Goal: Task Accomplishment & Management: Complete application form

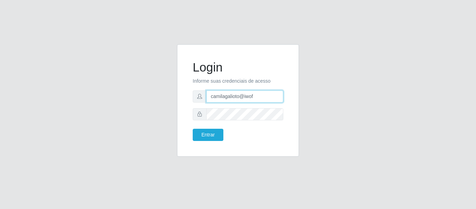
click at [243, 99] on input "camilagalioto@iwof" at bounding box center [244, 96] width 77 height 12
click at [250, 97] on input "camilagalioto@iwof" at bounding box center [244, 96] width 77 height 12
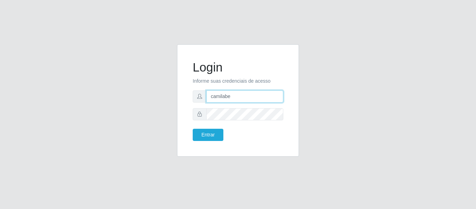
type input "camilabemais@gmail.com"
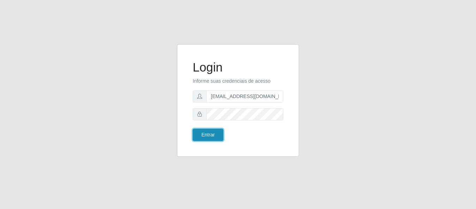
click at [210, 140] on button "Entrar" at bounding box center [208, 135] width 31 height 12
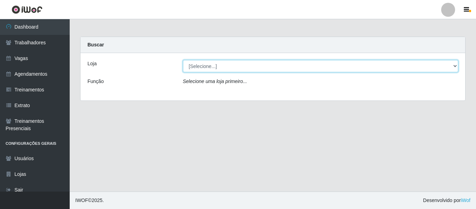
click at [211, 69] on select "[Selecione...] Bemais - Ruy Carneiro Bemais Supermercados - B1 Mangabeira Bemai…" at bounding box center [321, 66] width 276 height 12
select select "405"
click at [183, 60] on select "[Selecione...] Bemais - Ruy Carneiro Bemais Supermercados - B1 Mangabeira Bemai…" at bounding box center [321, 66] width 276 height 12
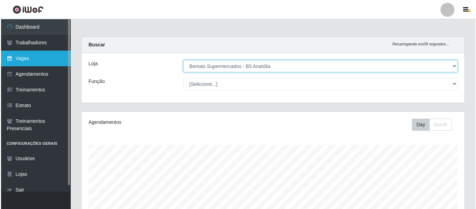
scroll to position [145, 383]
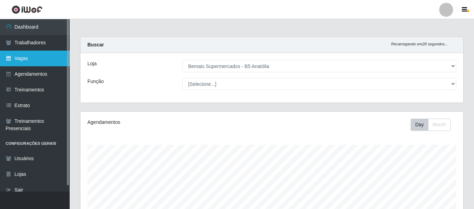
click at [49, 63] on link "Vagas" at bounding box center [35, 59] width 70 height 16
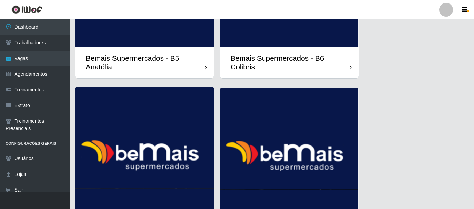
scroll to position [495, 0]
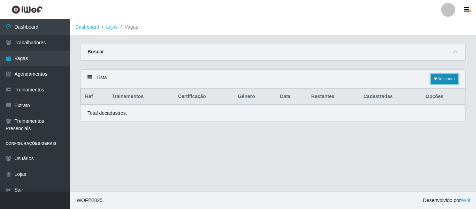
click at [438, 82] on link "Adicionar" at bounding box center [445, 79] width 28 height 10
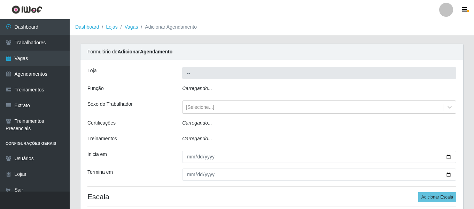
type input "Bemais Supermercados - B5 Anatólia"
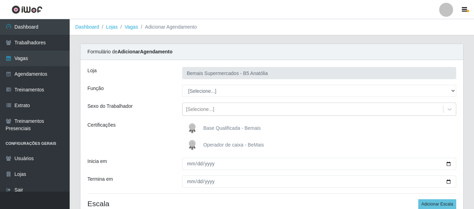
click at [243, 97] on div "Loja Bemais Supermercados - B5 Anatólia Função [Selecione...] ASG ASG + ASG ++ …" at bounding box center [271, 143] width 383 height 166
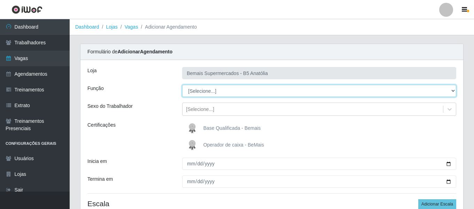
click at [240, 92] on select "[Selecione...] ASG ASG + ASG ++ Auxiliar de Estacionamento Auxiliar de Estacion…" at bounding box center [319, 91] width 274 height 12
select select "72"
click at [182, 85] on select "[Selecione...] ASG ASG + ASG ++ Auxiliar de Estacionamento Auxiliar de Estacion…" at bounding box center [319, 91] width 274 height 12
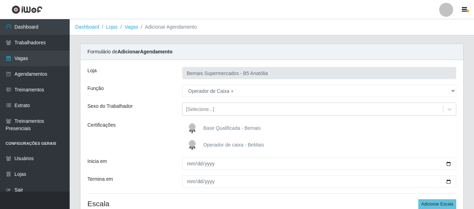
click at [193, 140] on img at bounding box center [193, 145] width 17 height 14
click at [0, 0] on input "Operador de caixa - BeMais" at bounding box center [0, 0] width 0 height 0
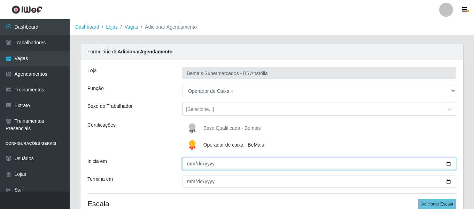
click at [188, 165] on input "Inicia em" at bounding box center [319, 163] width 274 height 12
click at [195, 166] on input "Inicia em" at bounding box center [319, 163] width 274 height 12
click at [193, 166] on input "Inicia em" at bounding box center [319, 163] width 274 height 12
click at [192, 164] on input "Inicia em" at bounding box center [319, 163] width 274 height 12
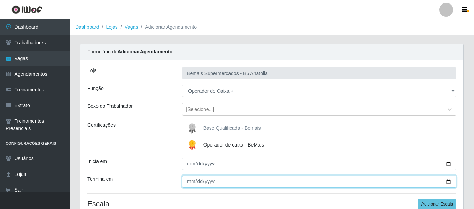
click at [186, 183] on input "Termina em" at bounding box center [319, 181] width 274 height 12
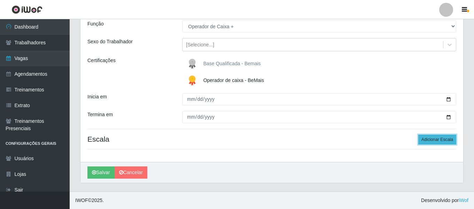
click at [438, 143] on button "Adicionar Escala" at bounding box center [437, 139] width 38 height 10
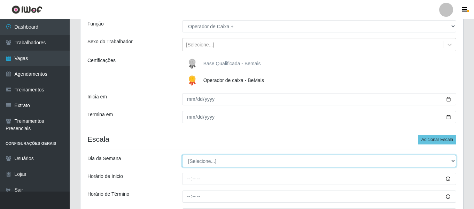
click at [283, 162] on select "[Selecione...] Segunda Terça Quarta Quinta Sexta Sábado Domingo" at bounding box center [319, 161] width 274 height 12
select select "0"
click at [182, 155] on select "[Selecione...] Segunda Terça Quarta Quinta Sexta Sábado Domingo" at bounding box center [319, 161] width 274 height 12
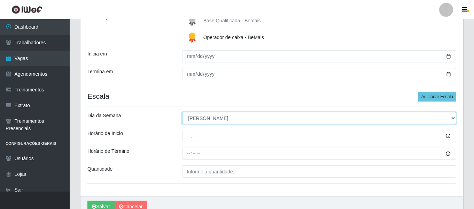
scroll to position [116, 0]
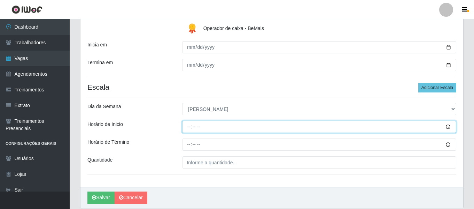
click at [190, 127] on input "Horário de Inicio" at bounding box center [319, 127] width 274 height 12
type input "11:00"
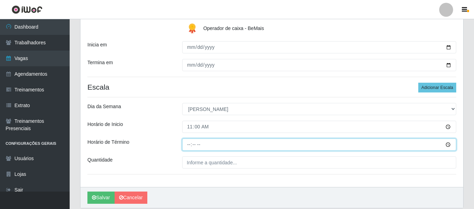
click at [186, 146] on input "Horário de Término" at bounding box center [319, 144] width 274 height 12
type input "17:00"
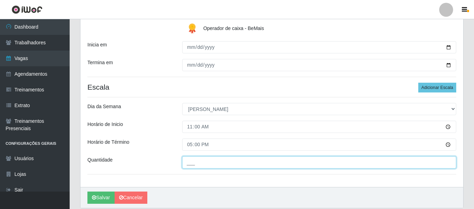
click at [209, 163] on input "___" at bounding box center [319, 162] width 274 height 12
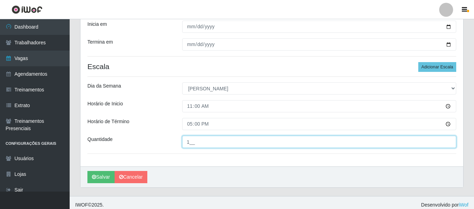
scroll to position [141, 0]
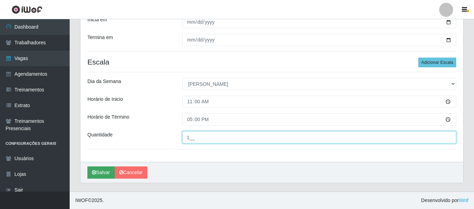
type input "1__"
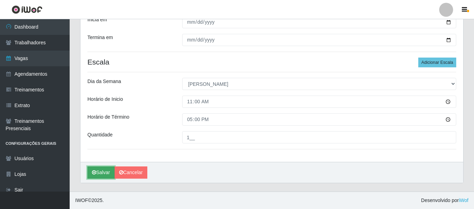
click at [97, 171] on button "Salvar" at bounding box center [100, 172] width 27 height 12
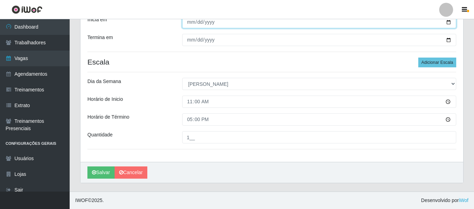
click at [198, 21] on input "Inicia em" at bounding box center [319, 22] width 274 height 12
type input "[DATE]"
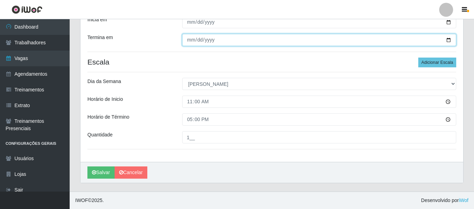
click at [197, 36] on input "Termina em" at bounding box center [319, 40] width 274 height 12
click at [196, 38] on input "Termina em" at bounding box center [319, 40] width 274 height 12
type input "[DATE]"
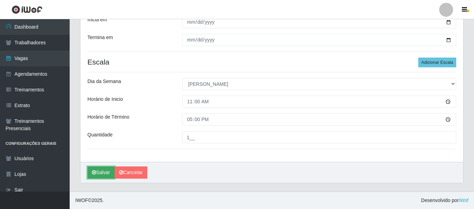
click at [98, 174] on button "Salvar" at bounding box center [100, 172] width 27 height 12
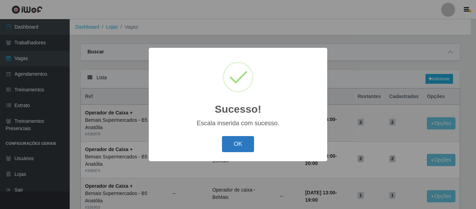
click at [237, 142] on button "OK" at bounding box center [238, 144] width 32 height 16
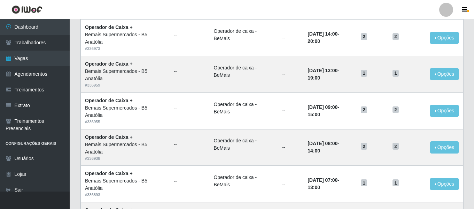
scroll to position [121, 0]
